Goal: Task Accomplishment & Management: Use online tool/utility

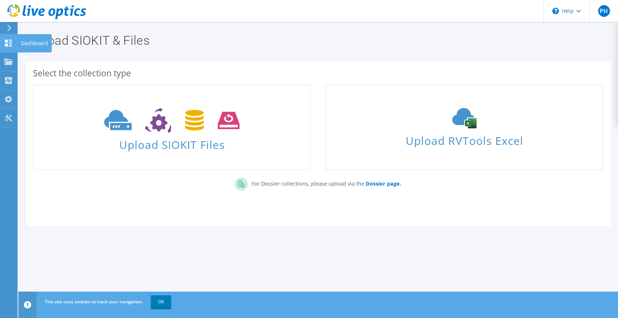
click at [7, 45] on use at bounding box center [8, 43] width 7 height 7
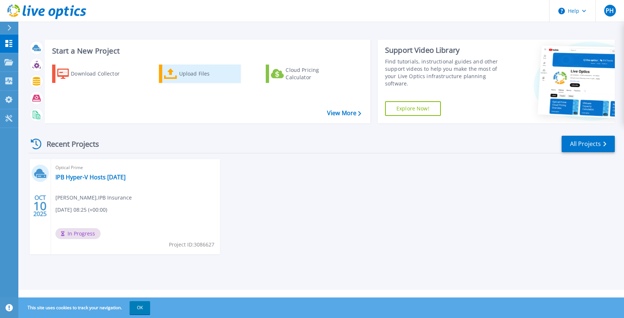
click at [197, 78] on div "Upload Files" at bounding box center [208, 73] width 59 height 15
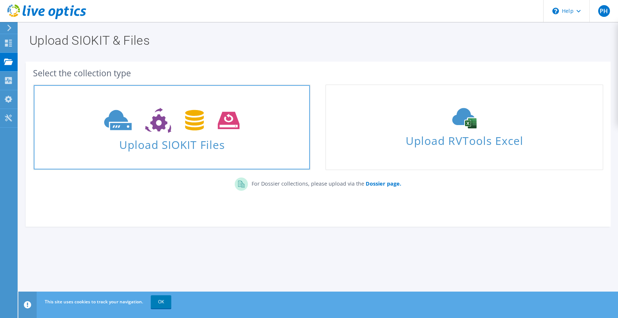
click at [142, 131] on icon at bounding box center [171, 120] width 135 height 25
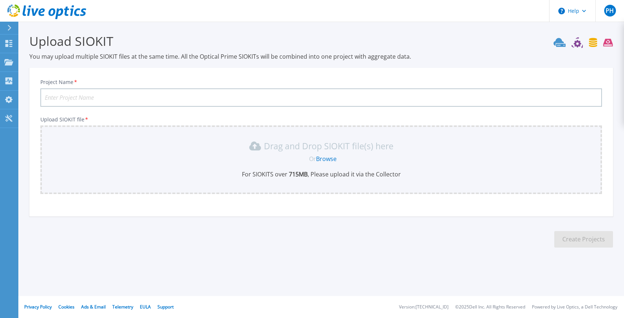
click at [93, 99] on input "Project Name *" at bounding box center [321, 97] width 562 height 18
click at [88, 92] on input "Project Name *" at bounding box center [321, 97] width 562 height 18
click at [141, 96] on input "Project Name *" at bounding box center [321, 97] width 562 height 18
click at [82, 100] on input "Project Name *" at bounding box center [321, 97] width 562 height 18
type input "IPB Power Store 500T Oct 2025"
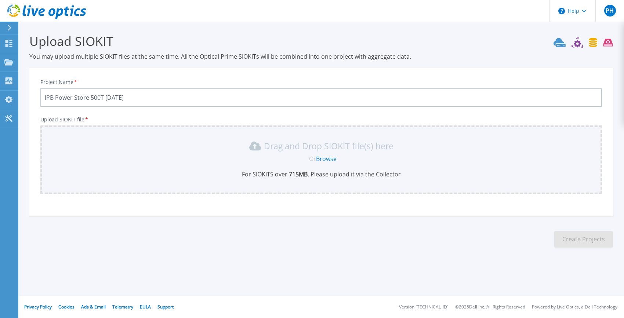
click at [323, 160] on link "Browse" at bounding box center [326, 159] width 21 height 8
click at [319, 159] on link "Browse" at bounding box center [326, 159] width 21 height 8
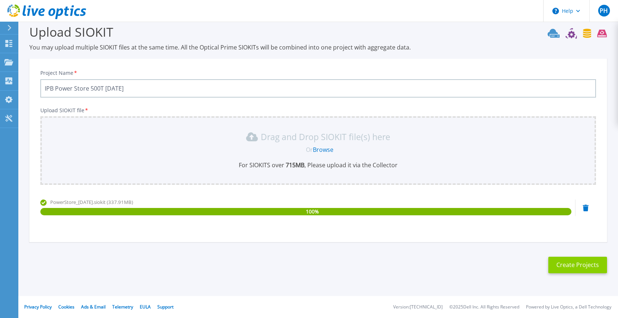
click at [562, 267] on button "Create Projects" at bounding box center [578, 265] width 59 height 17
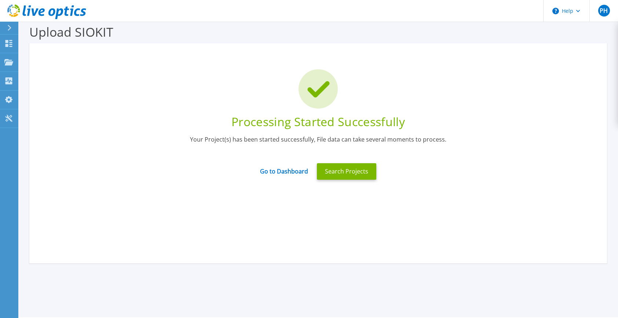
click at [8, 26] on icon at bounding box center [9, 28] width 4 height 6
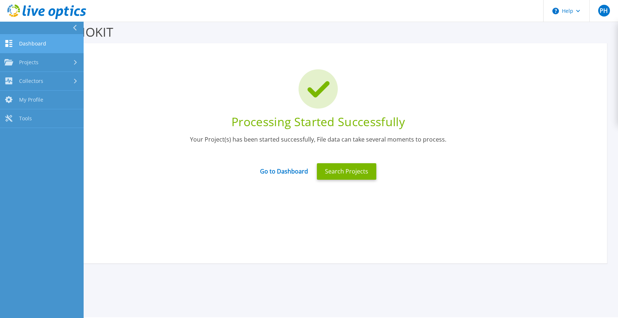
click at [17, 40] on link "Dashboard Dashboard" at bounding box center [42, 44] width 84 height 19
